Goal: Information Seeking & Learning: Find specific fact

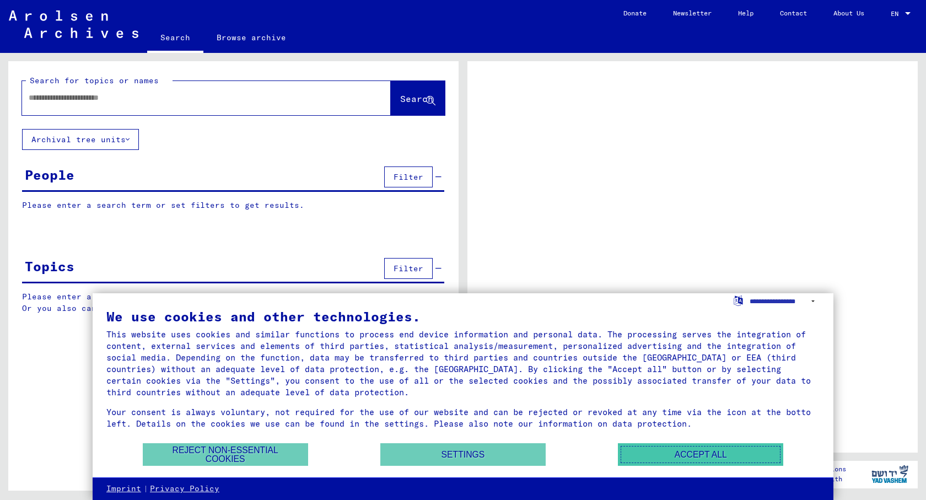
click at [696, 456] on button "Accept all" at bounding box center [700, 454] width 165 height 23
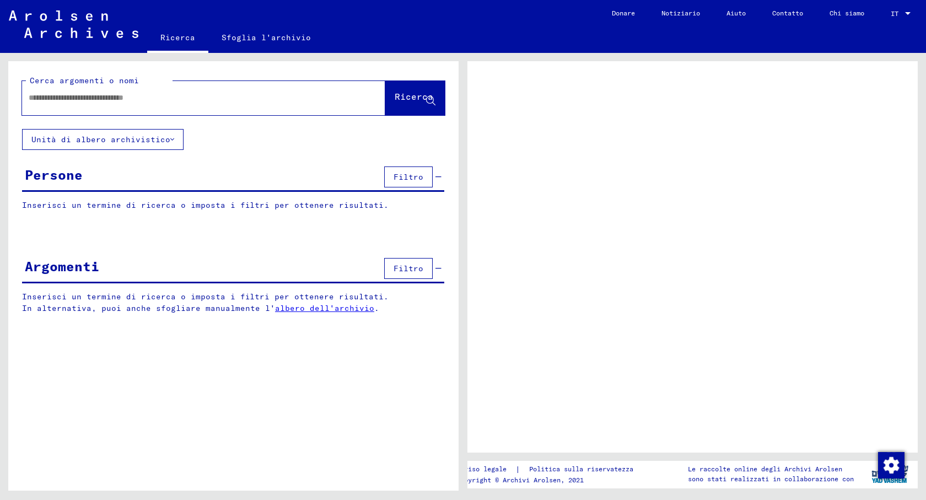
click at [143, 178] on div "Persone Filtro" at bounding box center [233, 178] width 422 height 28
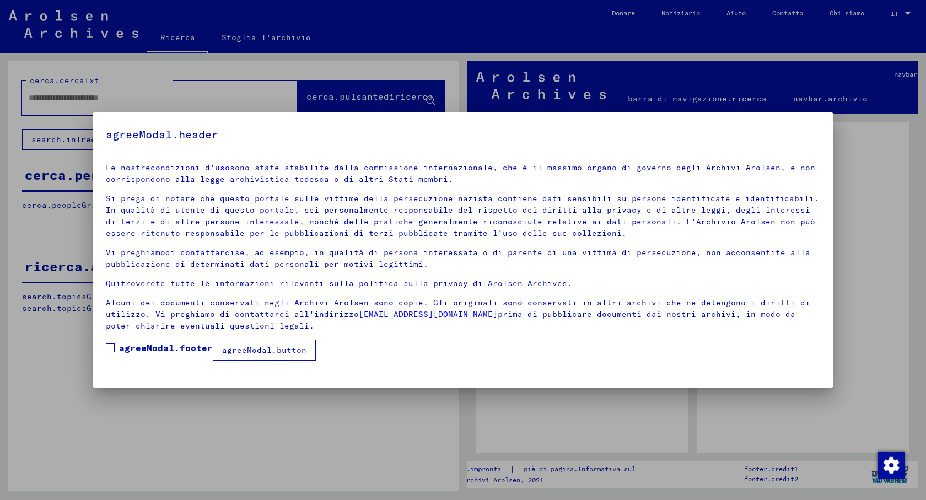
click at [247, 350] on font "agreeModal.button" at bounding box center [264, 350] width 84 height 10
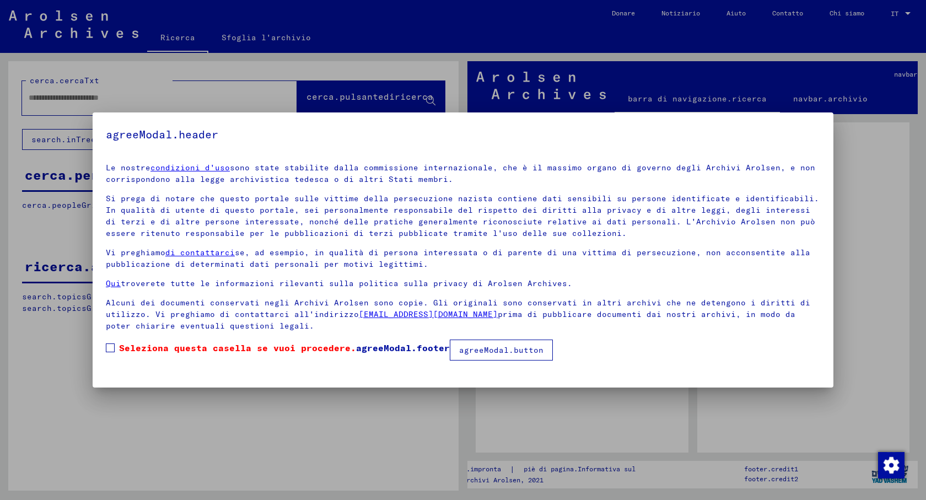
click at [496, 352] on font "agreeModal.button" at bounding box center [501, 350] width 84 height 10
click at [110, 345] on span at bounding box center [110, 347] width 9 height 9
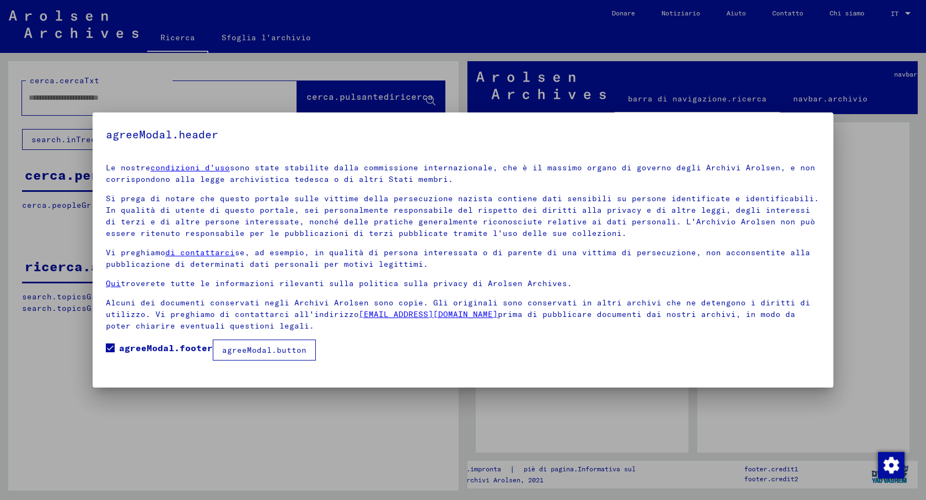
click at [253, 350] on font "agreeModal.button" at bounding box center [264, 350] width 84 height 10
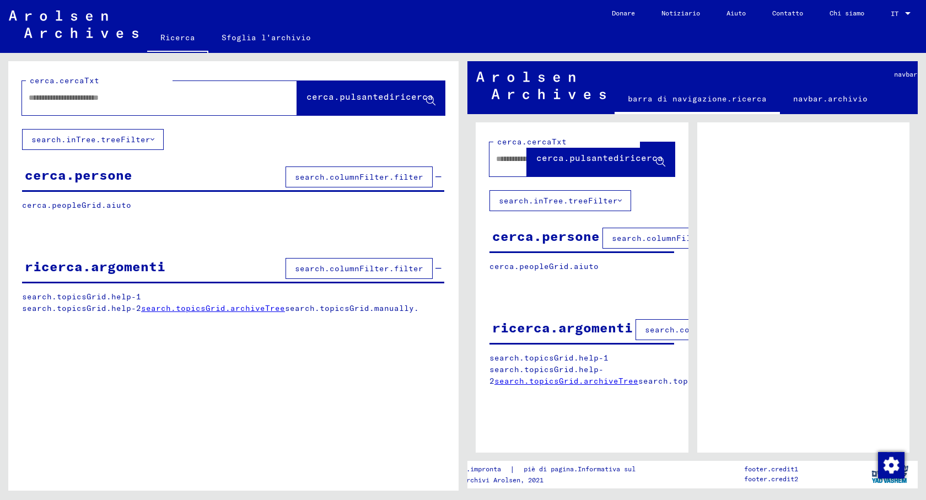
click at [186, 176] on div "cerca.persone search.columnFilter.filter" at bounding box center [233, 178] width 422 height 28
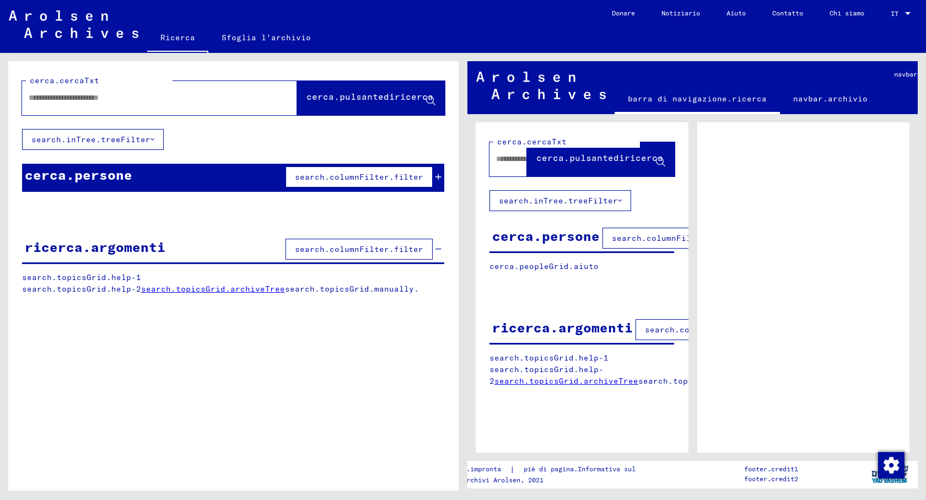
click at [309, 171] on button "search.columnFilter.filter" at bounding box center [358, 176] width 147 height 21
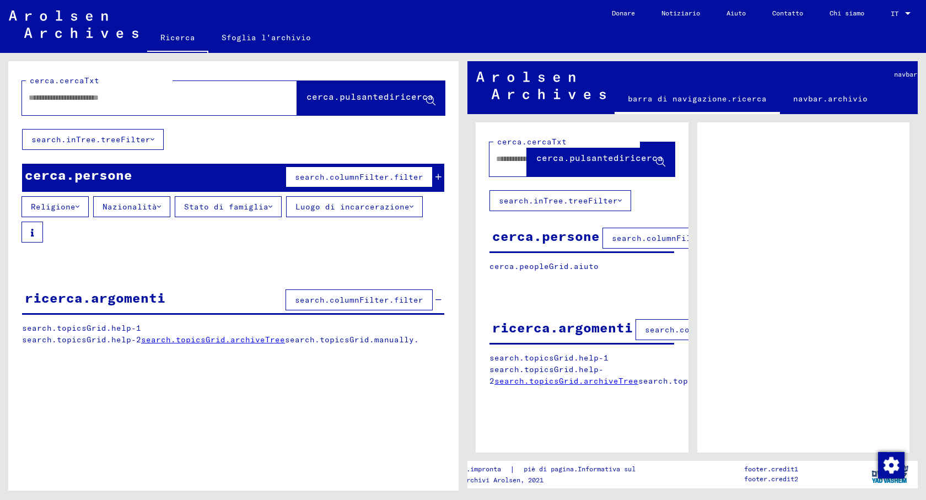
click at [150, 171] on div "cerca.persone search.columnFilter.filter" at bounding box center [233, 178] width 422 height 28
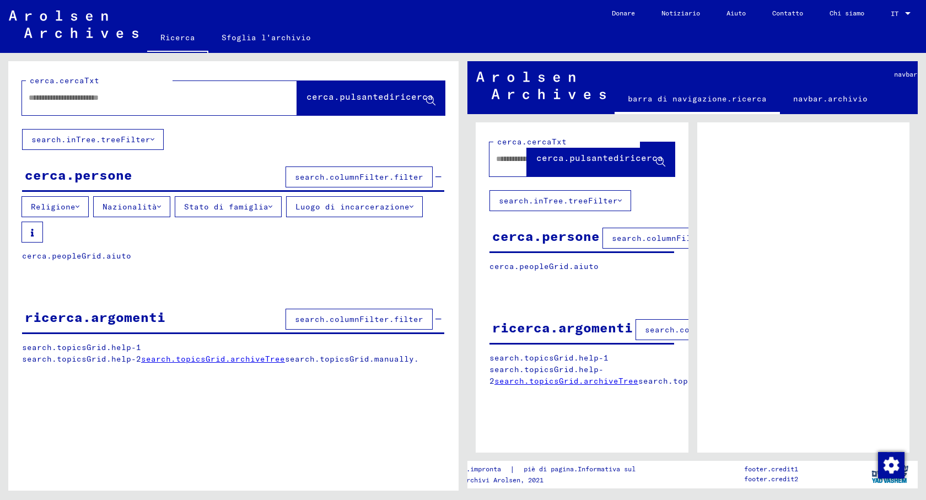
click at [149, 174] on div "cerca.persone search.columnFilter.filter" at bounding box center [233, 178] width 422 height 28
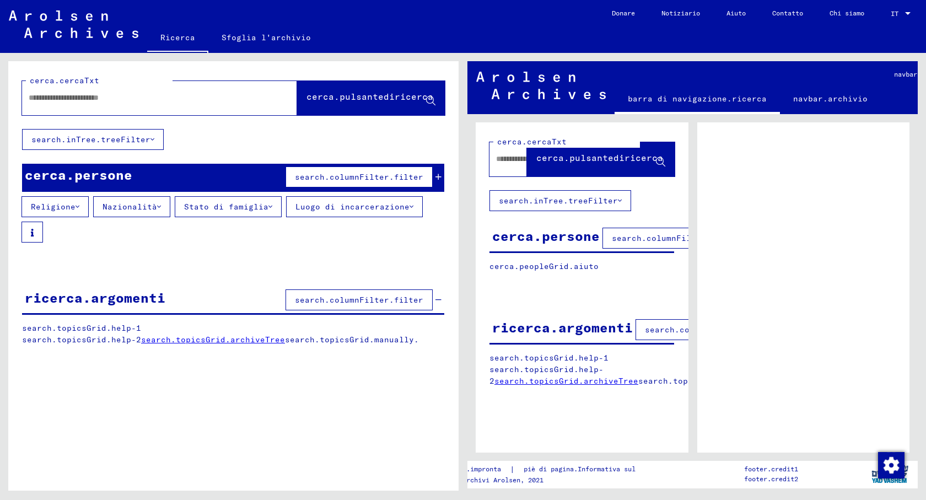
click at [331, 177] on font "search.columnFilter.filter" at bounding box center [359, 177] width 128 height 10
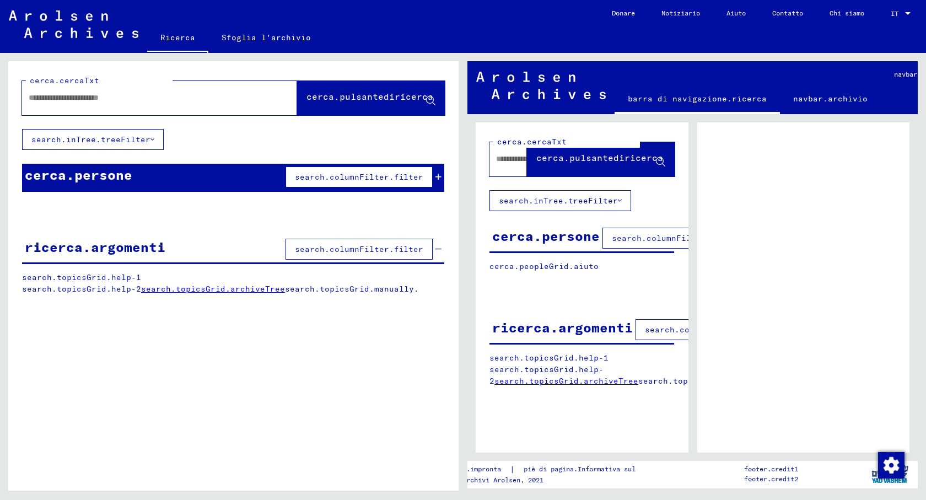
click at [331, 177] on font "search.columnFilter.filter" at bounding box center [359, 177] width 128 height 10
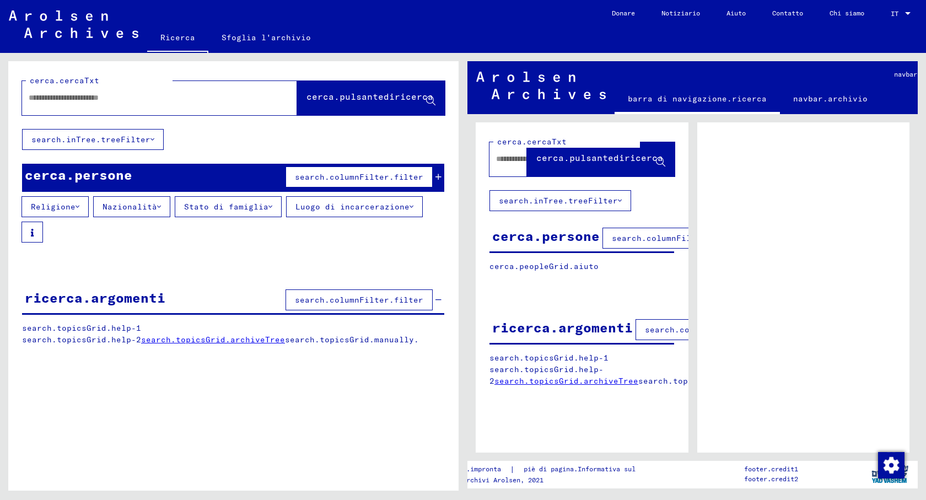
click at [232, 209] on font "Stato di famiglia" at bounding box center [226, 207] width 84 height 10
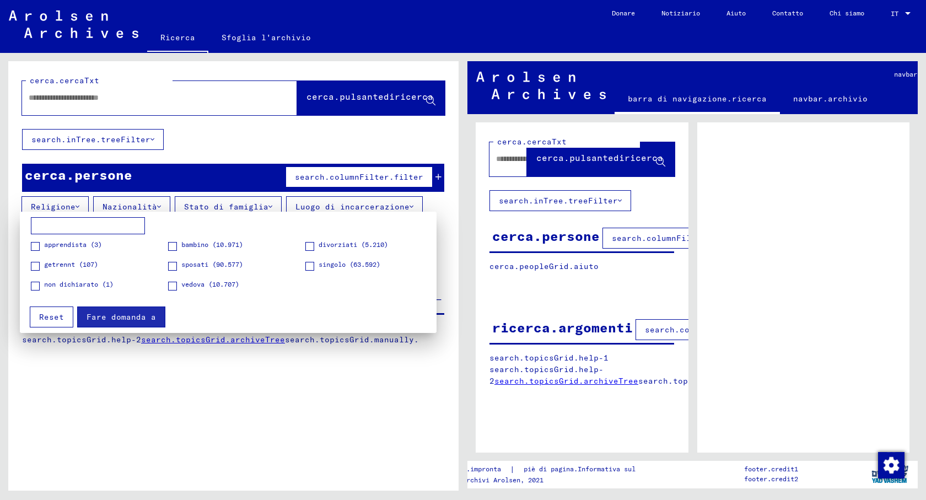
click at [50, 317] on font "Reset" at bounding box center [51, 317] width 25 height 10
